Goal: Use online tool/utility: Utilize a website feature to perform a specific function

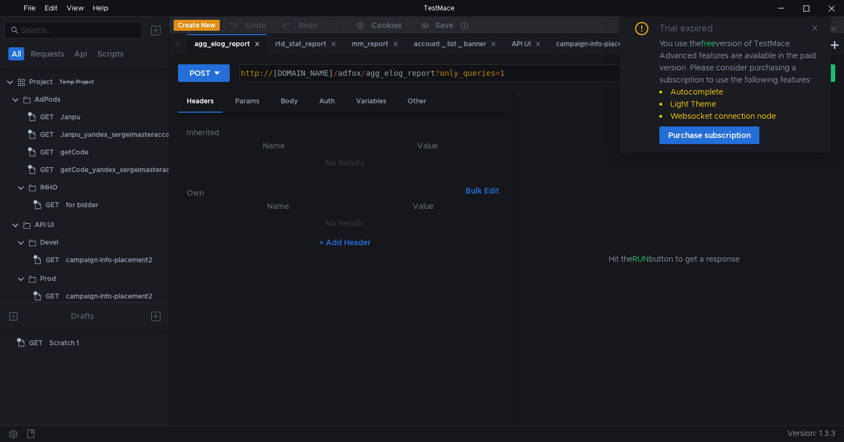
click at [819, 25] on div "Trial expired You use the free version of TestMace. Advanced features are avail…" at bounding box center [725, 82] width 211 height 139
click at [808, 24] on div "Trial expired You use the free version of TestMace. Advanced features are avail…" at bounding box center [725, 83] width 185 height 122
click at [813, 26] on icon at bounding box center [814, 27] width 5 height 5
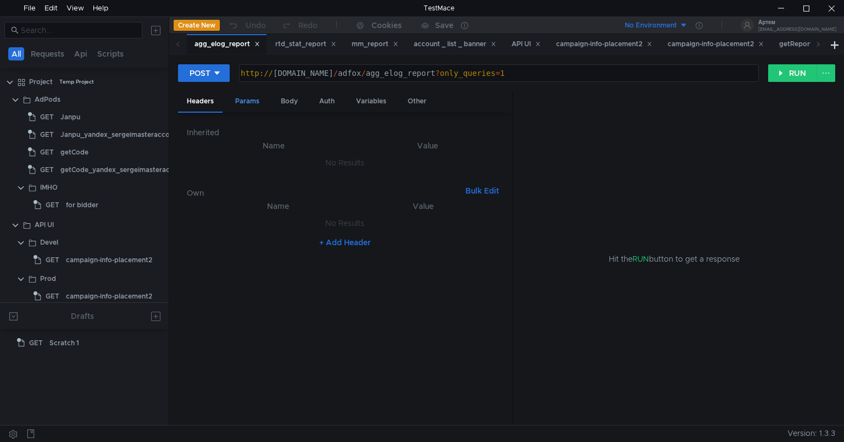
click at [239, 102] on div "Params" at bounding box center [247, 101] width 42 height 20
click at [323, 100] on div "Auth" at bounding box center [326, 101] width 33 height 20
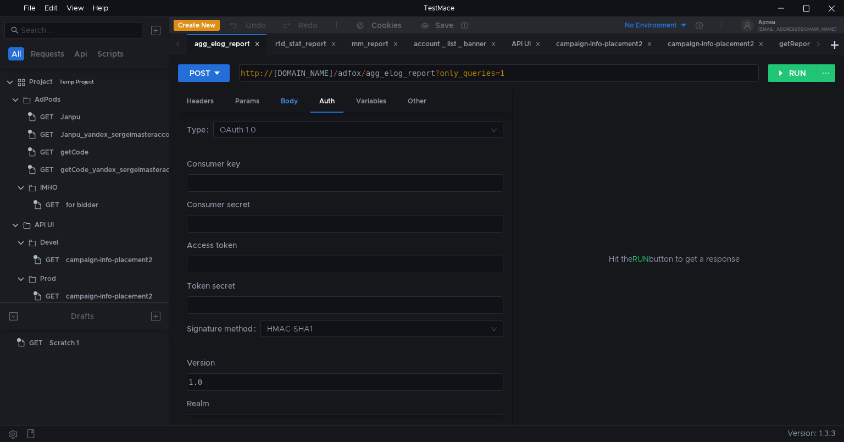
click at [291, 95] on div "Body" at bounding box center [289, 101] width 35 height 20
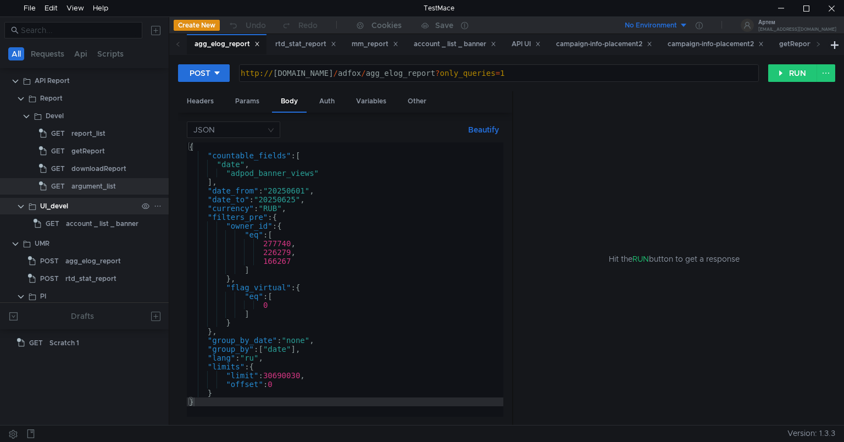
scroll to position [259, 0]
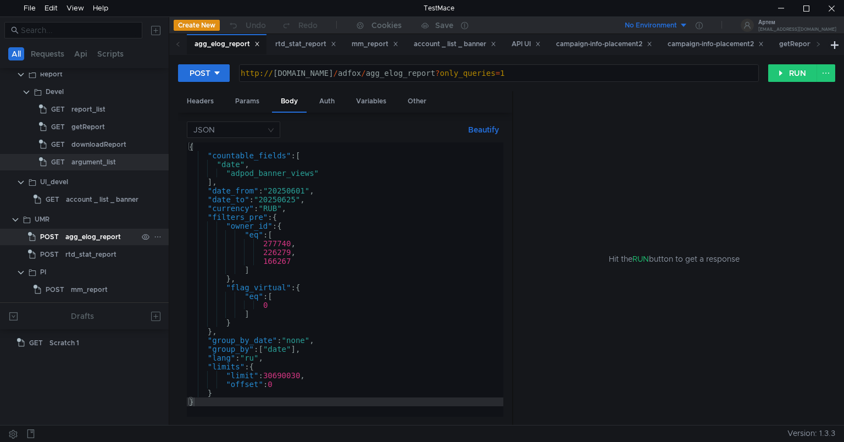
click at [94, 233] on div "agg_elog_report" at bounding box center [92, 236] width 55 height 16
click at [92, 239] on div "agg_elog_report" at bounding box center [92, 236] width 55 height 16
click at [100, 257] on div "rtd_stat_report" at bounding box center [90, 254] width 51 height 16
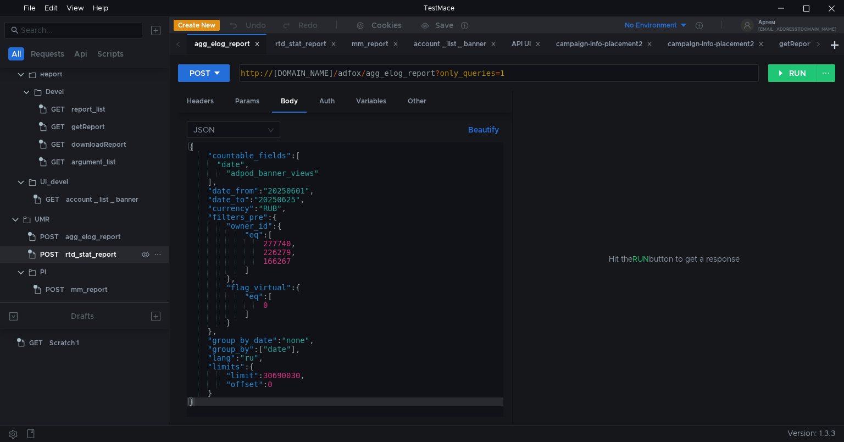
click at [100, 257] on div "rtd_stat_report" at bounding box center [90, 254] width 51 height 16
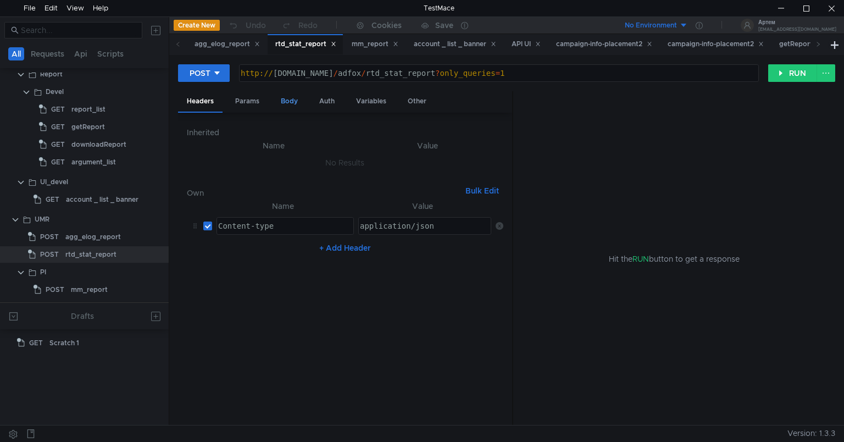
click at [283, 93] on div "Body" at bounding box center [289, 101] width 35 height 20
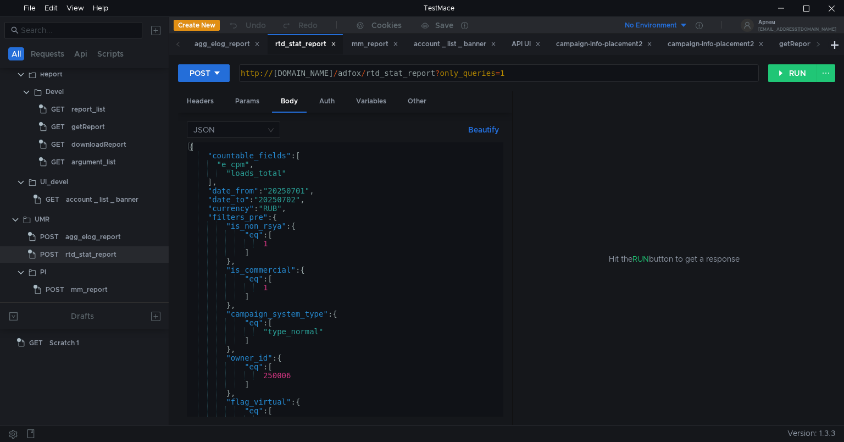
scroll to position [121, 0]
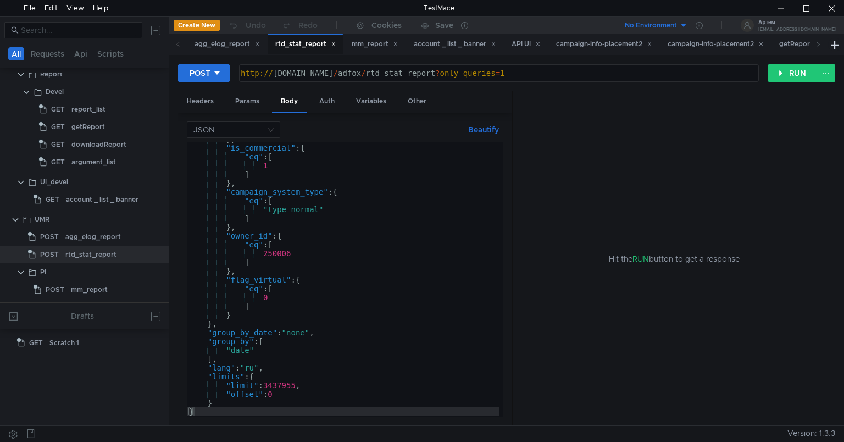
click at [373, 231] on div "} , "is_commercial" : { "eq" : [ 1 ] } , "campaign_system_type" : { "eq" : [ "t…" at bounding box center [343, 280] width 312 height 291
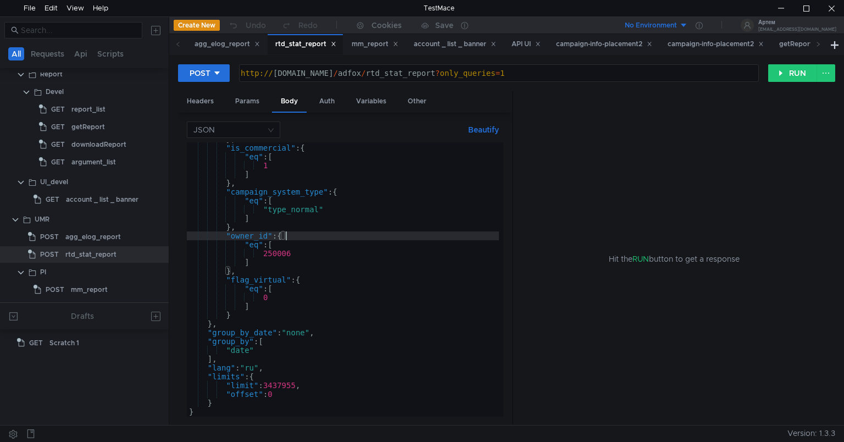
scroll to position [0, 0]
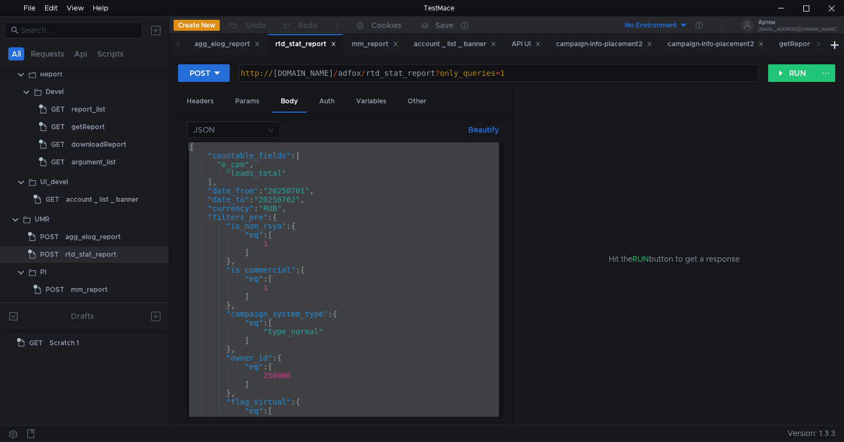
paste textarea
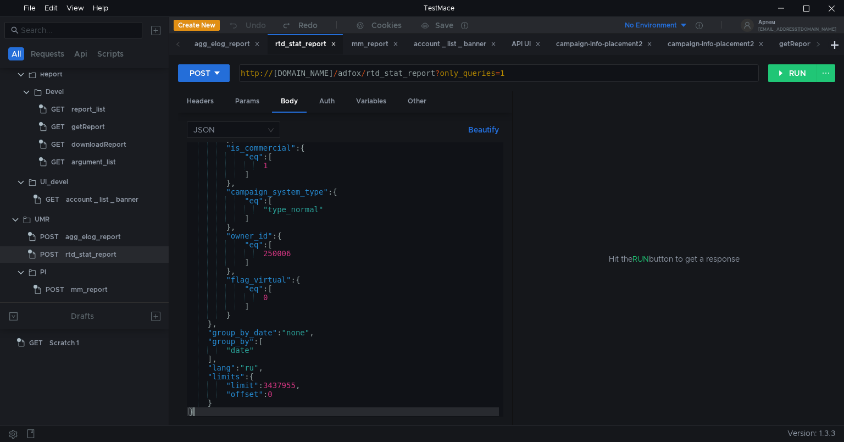
scroll to position [121, 0]
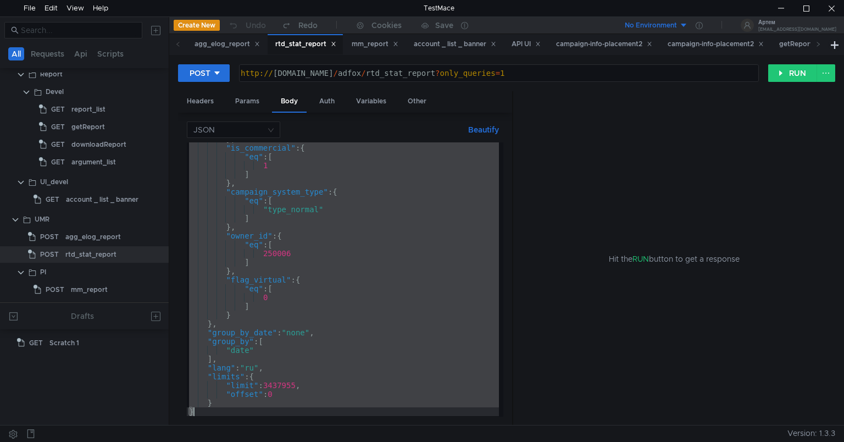
paste textarea
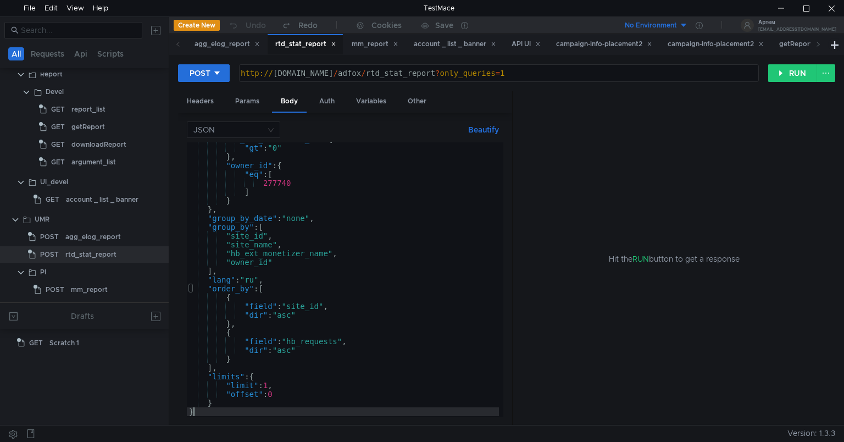
scroll to position [244, 0]
click at [780, 76] on button "RUN" at bounding box center [792, 73] width 49 height 18
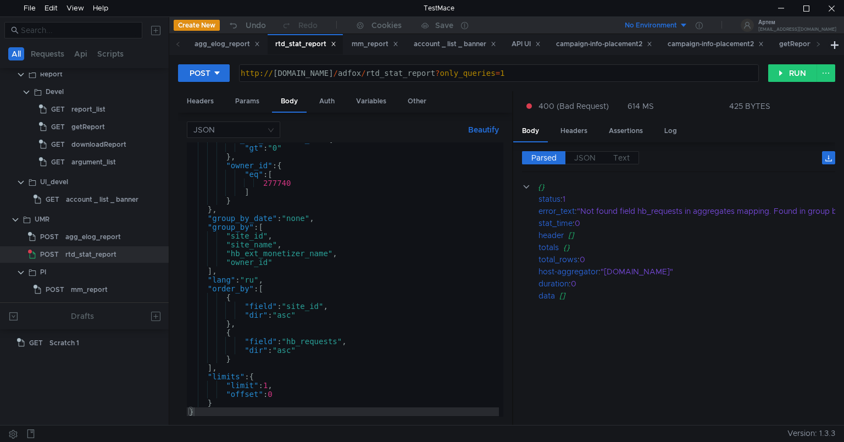
click at [440, 252] on div ""hb_ext_monetizer_id" : { "gt" : "0" } , "owner_id" : { "eq" : [ 277740 ] } } ,…" at bounding box center [343, 280] width 312 height 291
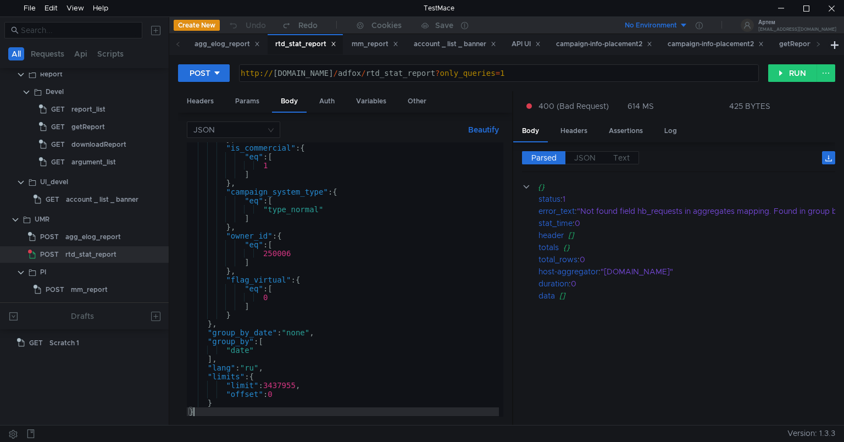
scroll to position [121, 0]
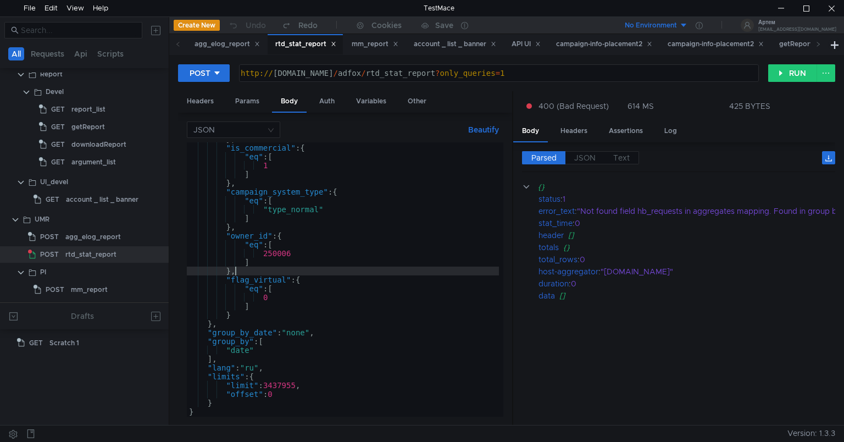
click at [398, 270] on div "} , "is_commercial" : { "eq" : [ 1 ] } , "campaign_system_type" : { "eq" : [ "t…" at bounding box center [343, 280] width 312 height 291
type textarea "},"
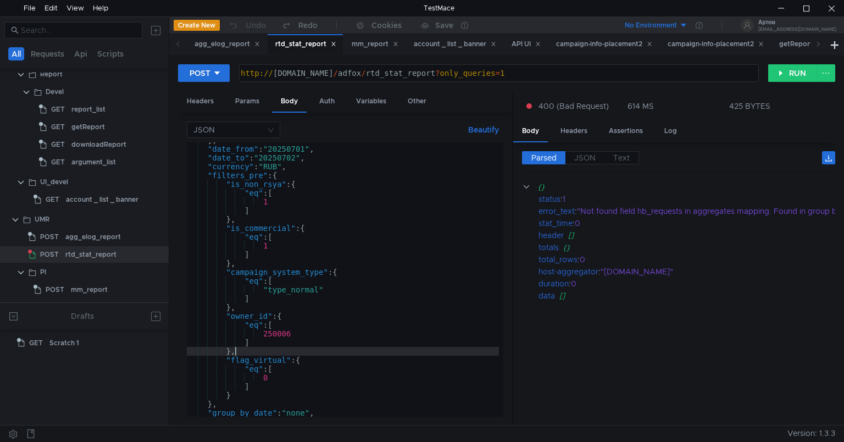
scroll to position [43, 0]
click at [81, 232] on div "agg_elog_report" at bounding box center [92, 236] width 55 height 16
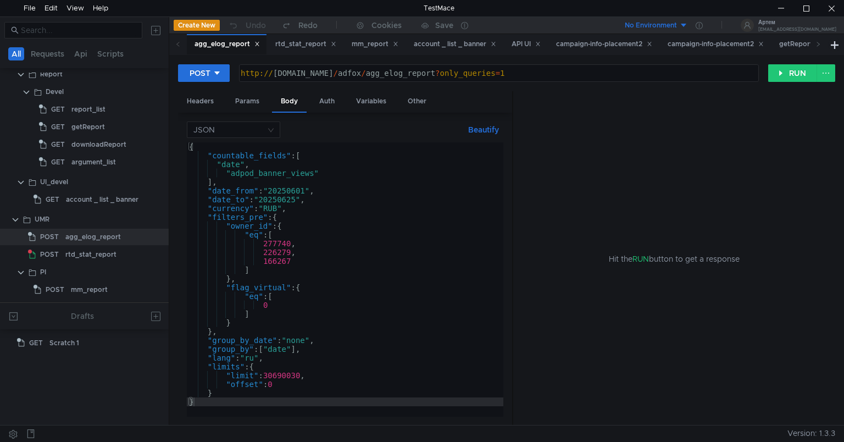
click at [334, 215] on div "{ "countable_fields" : [ "date" , "adpod_banner_views" ] , "date_from" : "20250…" at bounding box center [345, 287] width 316 height 291
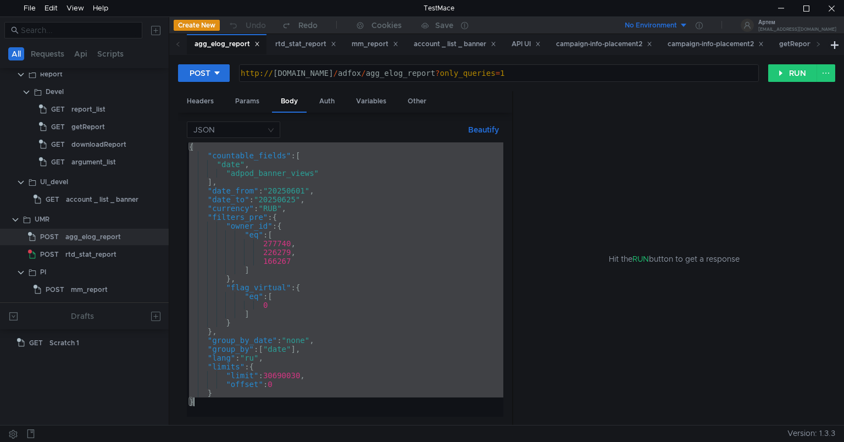
paste textarea
type textarea "}"
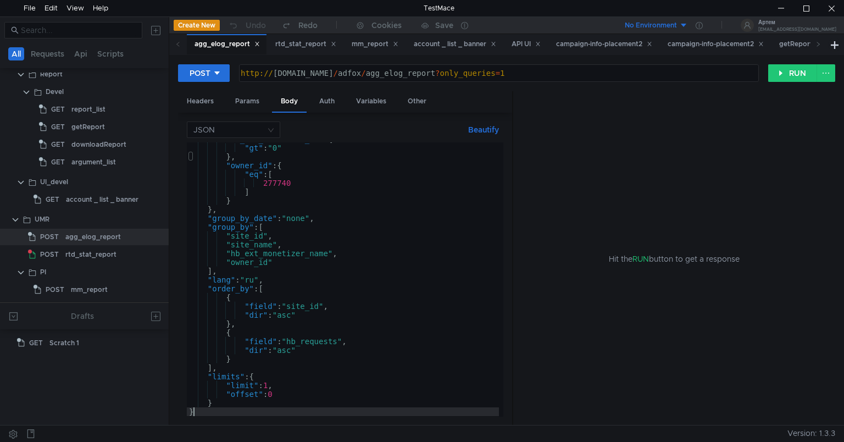
scroll to position [244, 0]
click at [784, 70] on button "RUN" at bounding box center [792, 73] width 49 height 18
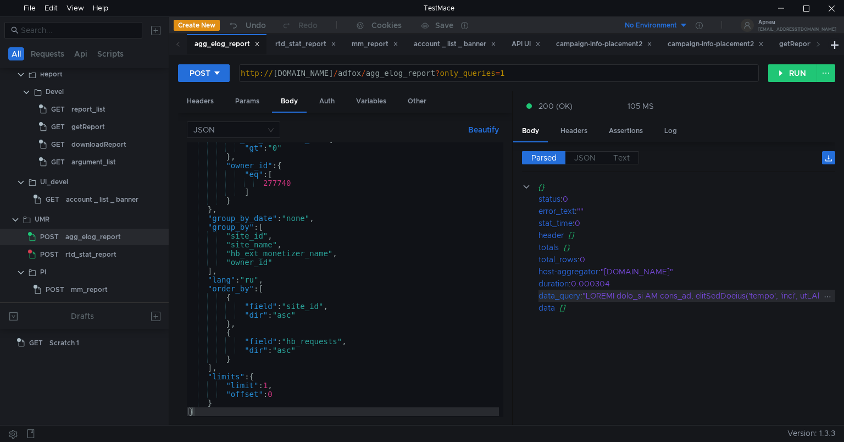
click at [586, 153] on span "JSON" at bounding box center [584, 158] width 21 height 10
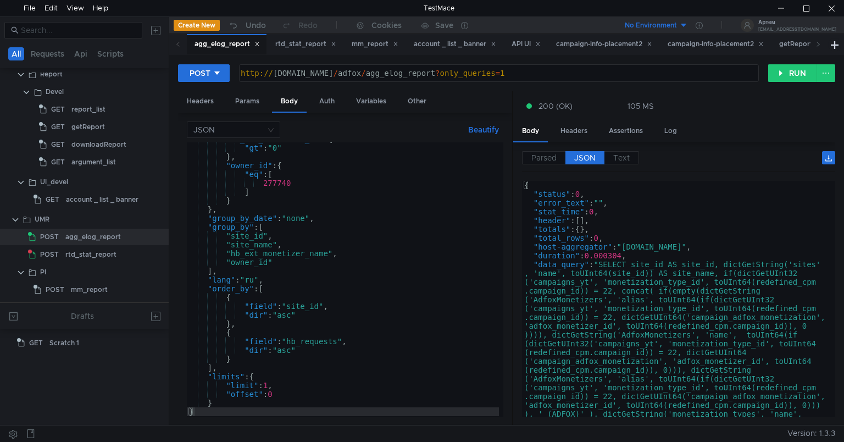
type textarea ""data_query": "SELECT site_id AS site_id, dictGetString('sites', 'name', toUInt…"
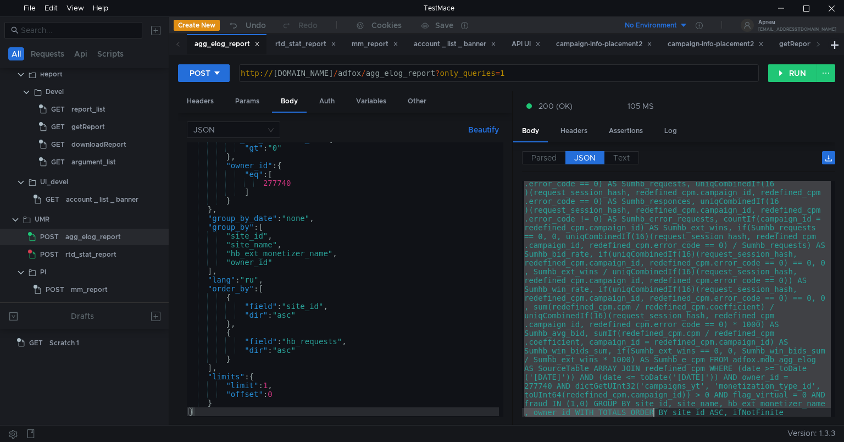
scroll to position [300, 0]
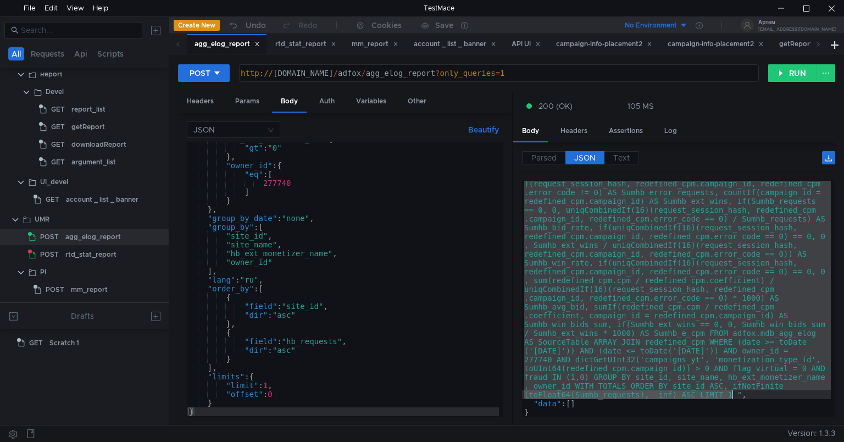
drag, startPoint x: 603, startPoint y: 264, endPoint x: 731, endPoint y: 398, distance: 184.9
click at [731, 398] on div ""data_query" : "SELECT site_id AS site_id, dictGetString('sites' , 'name', toUI…" at bounding box center [676, 301] width 309 height 684
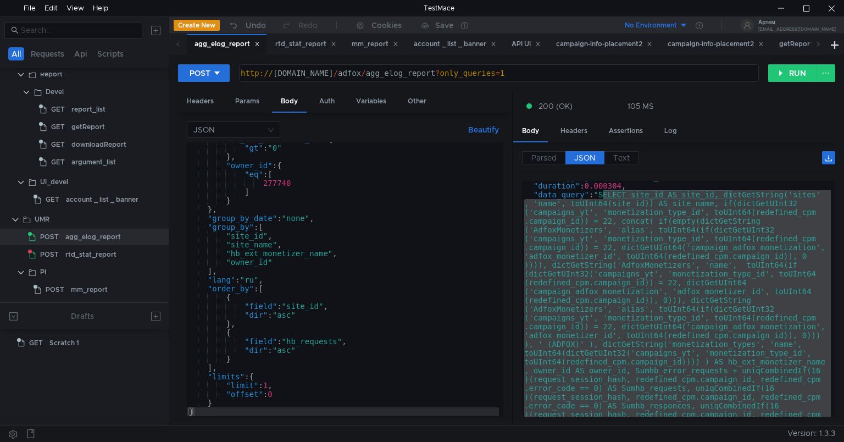
scroll to position [64, 0]
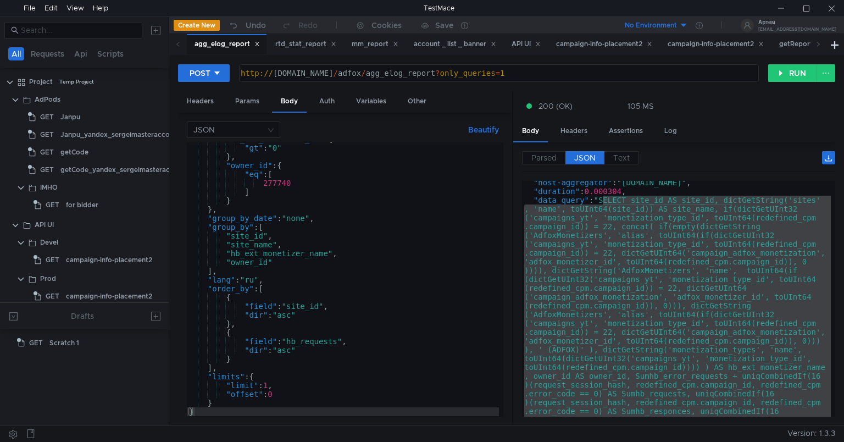
scroll to position [64, 0]
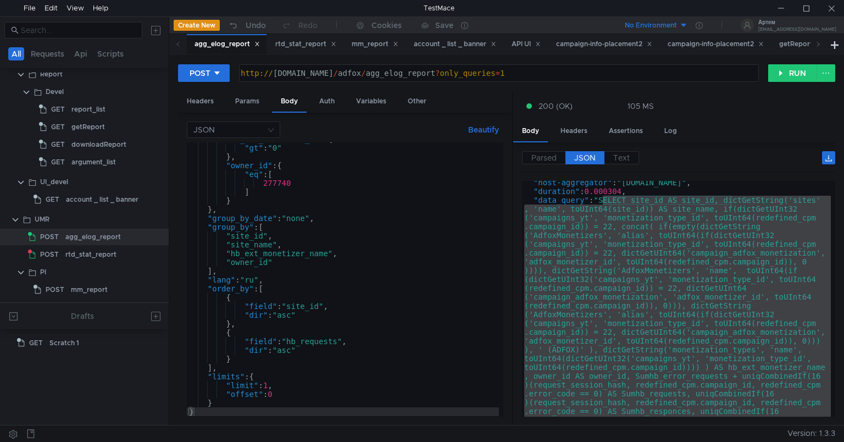
scroll to position [64, 0]
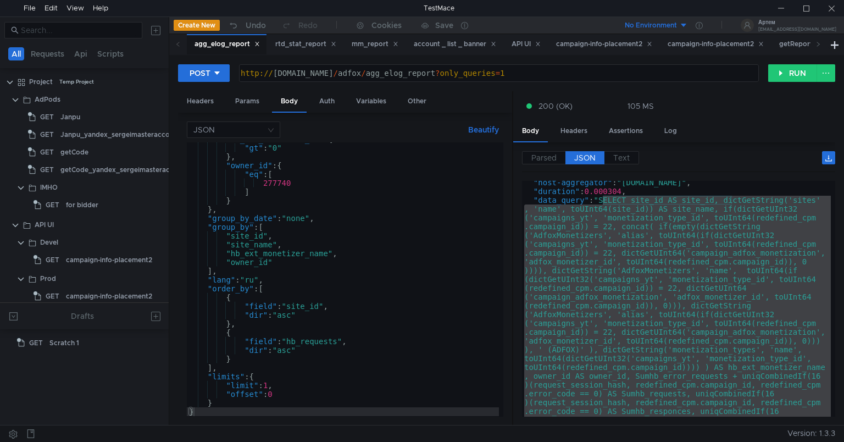
scroll to position [64, 0]
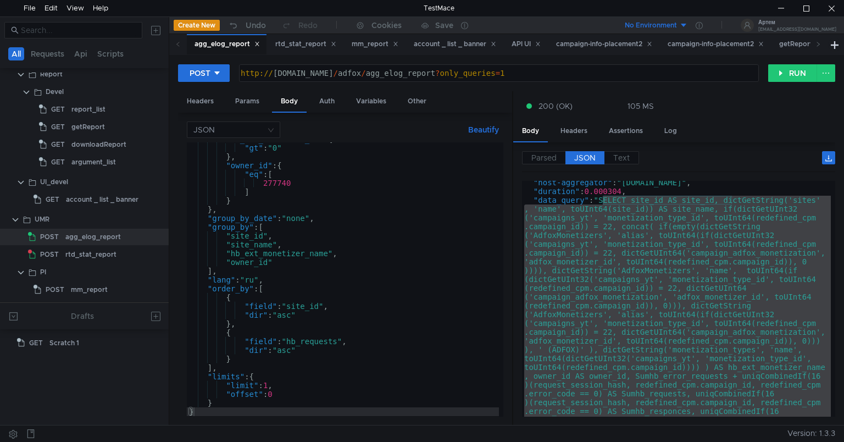
click at [378, 221] on div ""hb_ext_monetizer_id" : { "gt" : "0" } , "owner_id" : { "eq" : [ 277740 ] } } ,…" at bounding box center [343, 280] width 312 height 291
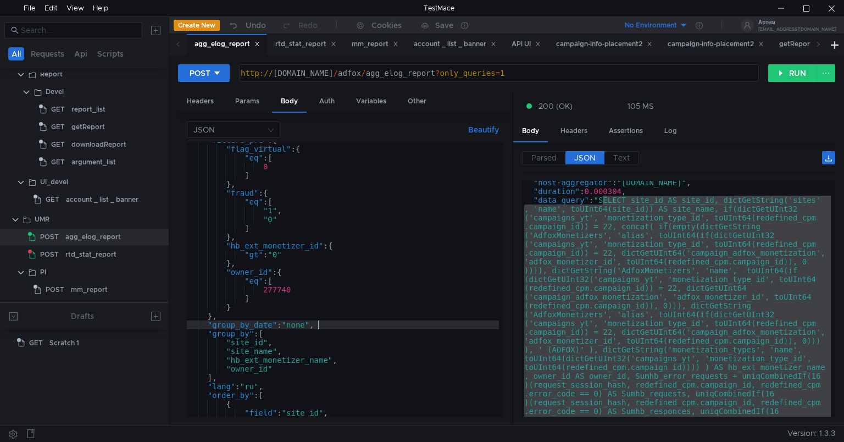
scroll to position [138, 0]
click at [278, 369] on div ""filters_pre" : { "flag_virtual" : { "eq" : [ 0 ] } , "fraud" : { "eq" : [ "1" …" at bounding box center [343, 281] width 312 height 291
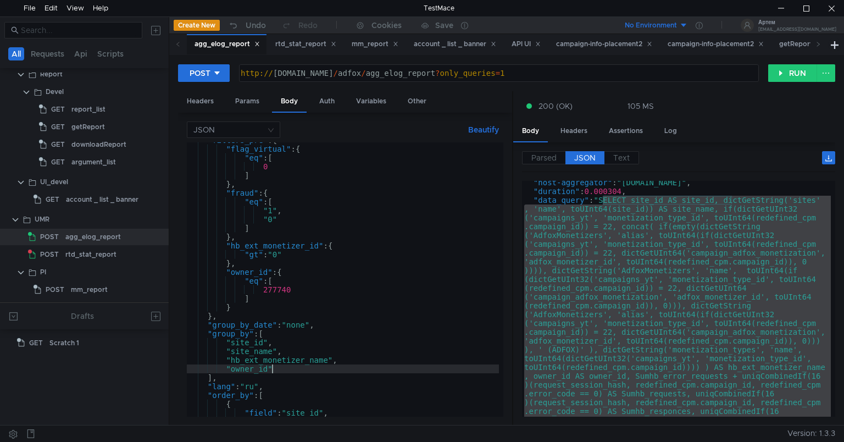
click at [283, 367] on div ""filters_pre" : { "flag_virtual" : { "eq" : [ 0 ] } , "fraud" : { "eq" : [ "1" …" at bounding box center [343, 281] width 312 height 291
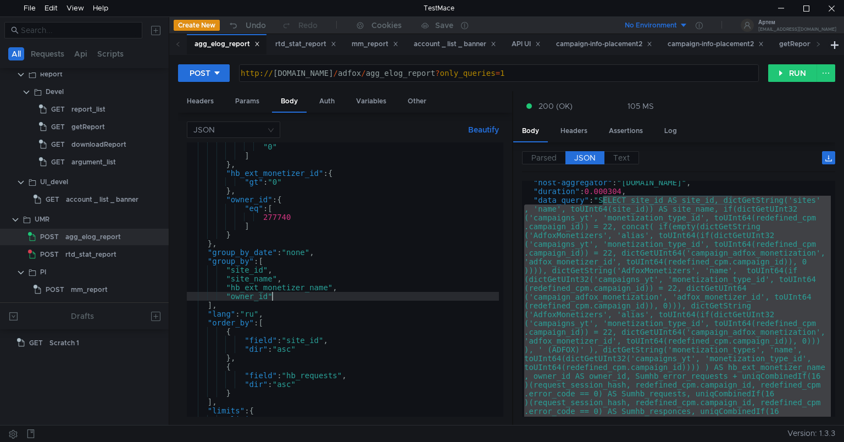
scroll to position [211, 0]
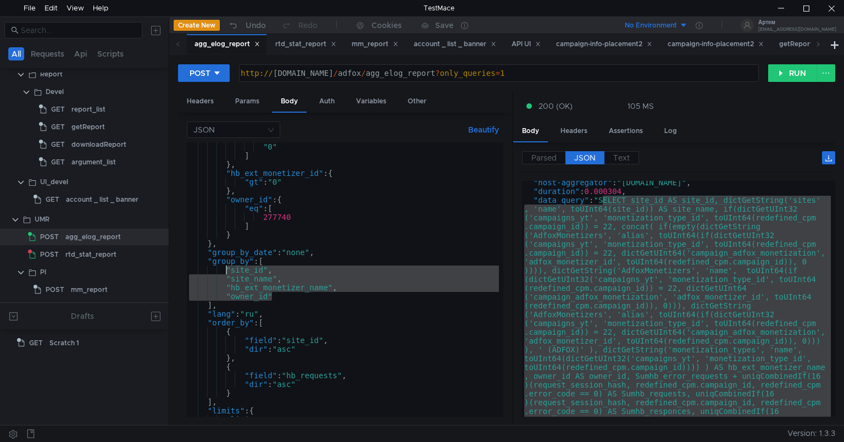
drag, startPoint x: 278, startPoint y: 298, endPoint x: 226, endPoint y: 268, distance: 60.8
click at [226, 268] on div ""0" ] } , "hb_ext_monetizer_id" : { "gt" : "0" } , "owner_id" : { "eq" : [ 2777…" at bounding box center [343, 287] width 312 height 291
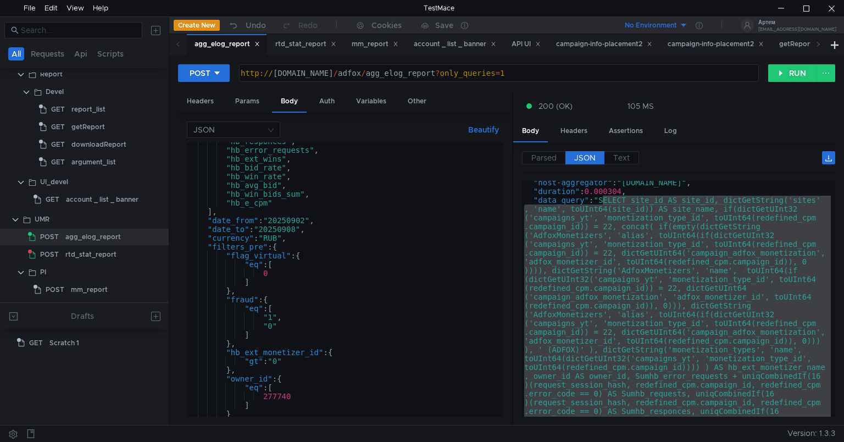
scroll to position [0, 0]
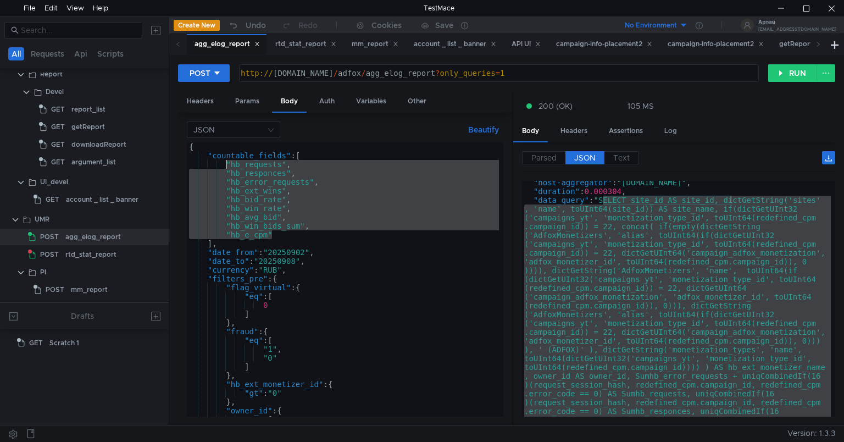
drag, startPoint x: 280, startPoint y: 235, endPoint x: 226, endPoint y: 164, distance: 88.5
click at [226, 164] on div "{ "countable_fields" : [ "hb_requests" , "hb_responces" , "hb_error_requests" ,…" at bounding box center [343, 287] width 312 height 291
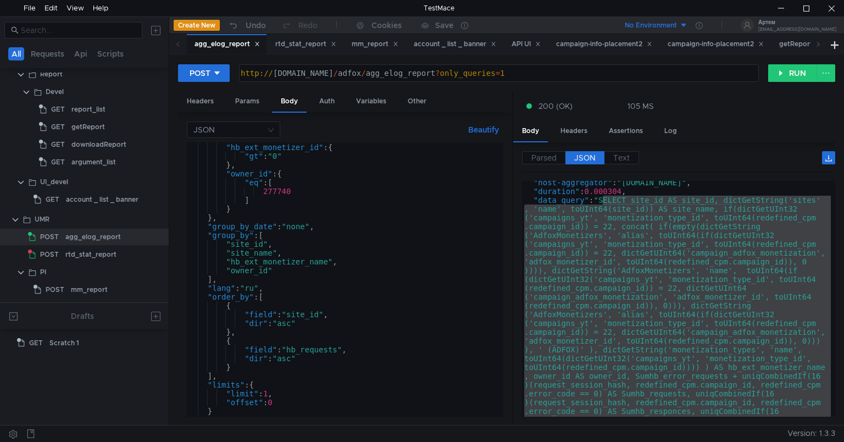
scroll to position [244, 0]
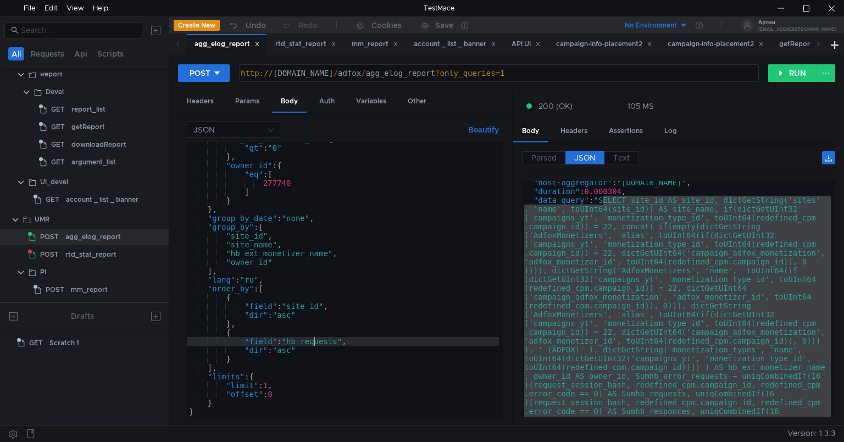
click at [314, 338] on div ""hb_ext_monetizer_id" : { "gt" : "0" } , "owner_id" : { "eq" : [ 277740 ] } } ,…" at bounding box center [343, 280] width 312 height 291
click at [275, 257] on div ""hb_ext_monetizer_id" : { "gt" : "0" } , "owner_id" : { "eq" : [ 277740 ] } } ,…" at bounding box center [343, 280] width 312 height 291
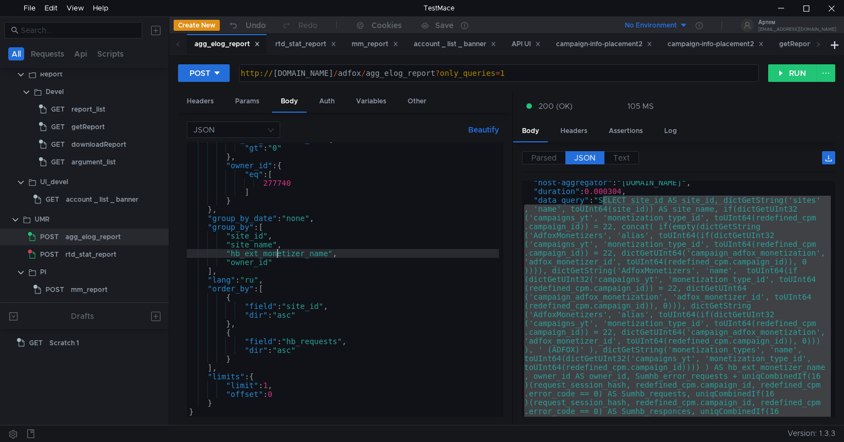
click at [275, 257] on div ""hb_ext_monetizer_id" : { "gt" : "0" } , "owner_id" : { "eq" : [ 277740 ] } } ,…" at bounding box center [343, 280] width 312 height 291
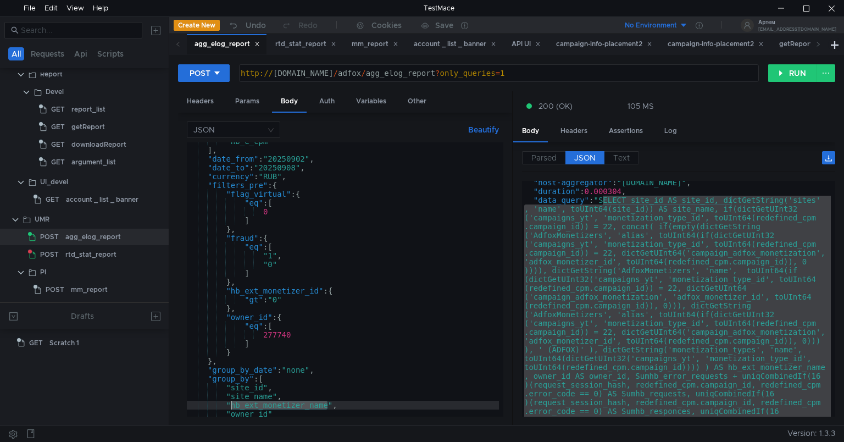
scroll to position [91, 0]
click at [275, 292] on div ""hb_e_cpm" ] , "date_from" : "20250902" , "date_to" : "20250908" , "currency" :…" at bounding box center [343, 284] width 312 height 291
type textarea ""hb_ext_monetizer_id": {"
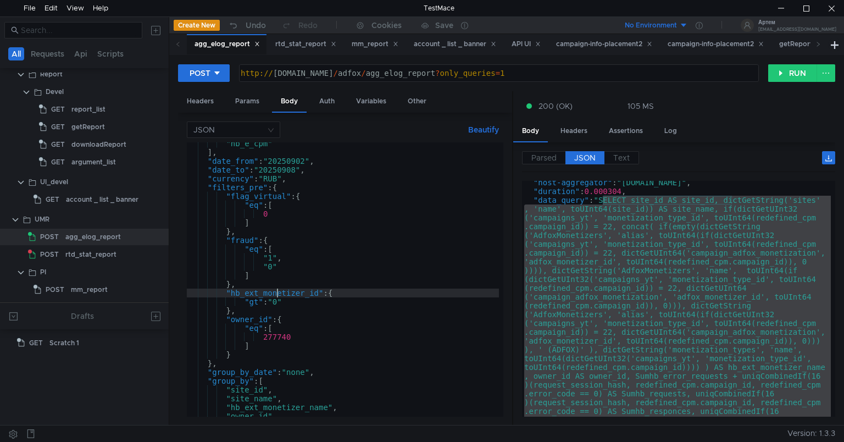
click at [275, 292] on div ""hb_e_cpm" ] , "date_from" : "20250902" , "date_to" : "20250908" , "currency" :…" at bounding box center [343, 284] width 312 height 291
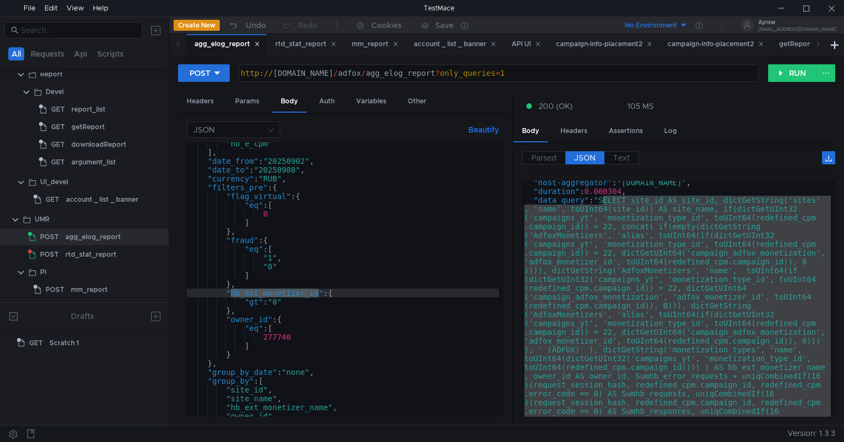
scroll to position [64, 0]
